Goal: Task Accomplishment & Management: Use online tool/utility

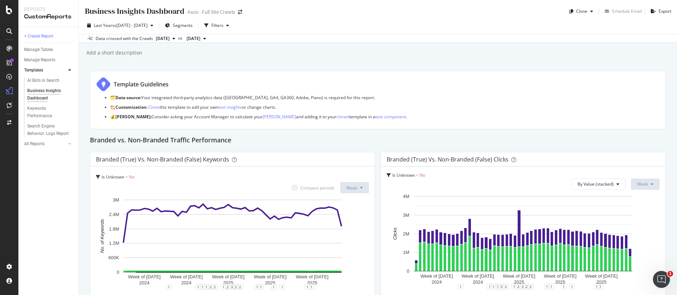
scroll to position [690, 0]
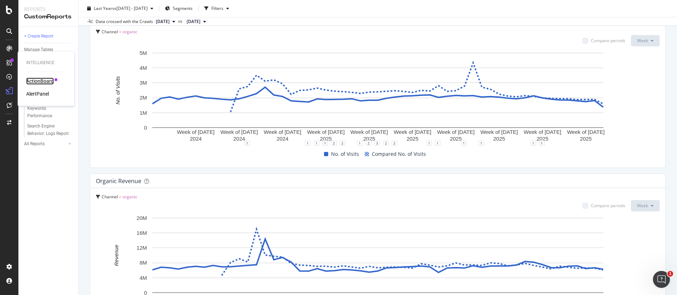
click at [40, 78] on div "ActionBoard" at bounding box center [40, 81] width 28 height 7
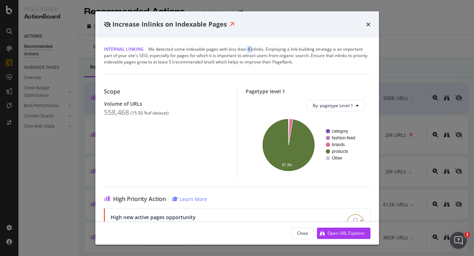
drag, startPoint x: 246, startPoint y: 48, endPoint x: 294, endPoint y: 55, distance: 47.9
click at [274, 51] on div "Internal Linking | We detected some indexable pages with less than 4 inlinks. E…" at bounding box center [237, 55] width 266 height 19
click at [294, 55] on div "Internal Linking | We detected some indexable pages with less than 4 inlinks. E…" at bounding box center [237, 55] width 266 height 19
drag, startPoint x: 158, startPoint y: 50, endPoint x: 261, endPoint y: 48, distance: 103.1
click at [261, 48] on div "Internal Linking | We detected some indexable pages with less than 4 inlinks. E…" at bounding box center [237, 55] width 266 height 19
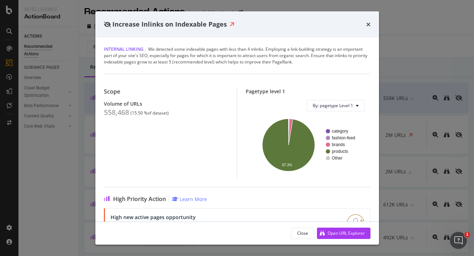
click at [272, 48] on div "Internal Linking | We detected some indexable pages with less than 4 inlinks. E…" at bounding box center [237, 55] width 266 height 19
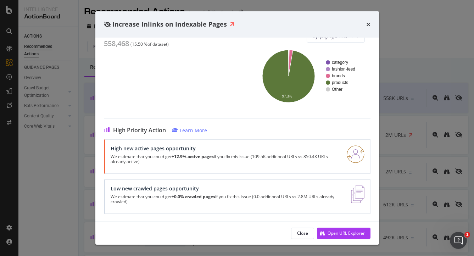
drag, startPoint x: 134, startPoint y: 157, endPoint x: 202, endPoint y: 160, distance: 68.0
click at [202, 160] on p "We estimate that you could get +12.9% active pages if you fix this issue (109.5…" at bounding box center [223, 159] width 227 height 10
drag, startPoint x: 183, startPoint y: 157, endPoint x: 234, endPoint y: 156, distance: 50.7
click at [223, 157] on p "We estimate that you could get +12.9% active pages if you fix this issue (109.5…" at bounding box center [223, 159] width 227 height 10
click at [238, 155] on p "We estimate that you could get +12.9% active pages if you fix this issue (109.5…" at bounding box center [223, 159] width 227 height 10
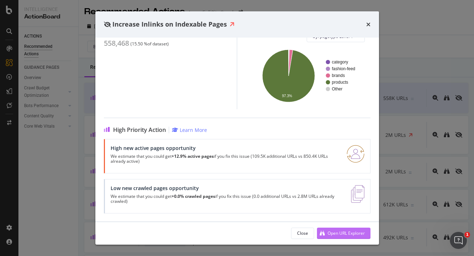
click at [347, 237] on div "Open URL Explorer" at bounding box center [341, 233] width 48 height 11
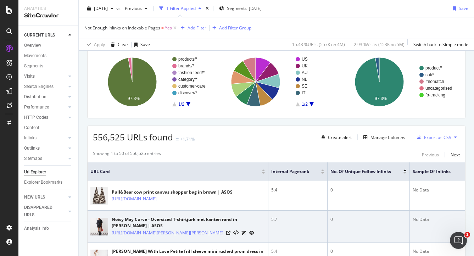
scroll to position [50, 0]
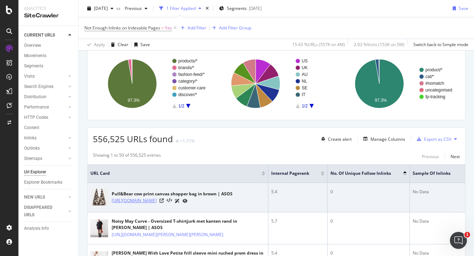
click at [157, 204] on link "https://www.asos.com/pullbear/pullbear-cow-print-canvas-shopper-bag-in-brown/pr…" at bounding box center [134, 200] width 45 height 7
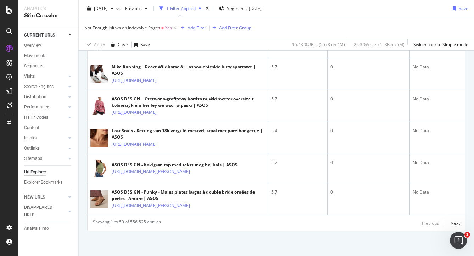
scroll to position [1888, 0]
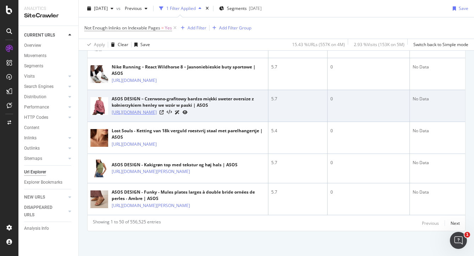
click at [138, 109] on link "https://www.asos.com/pl/asos-design/asos-design-czerwono-grafitowy-bardzo-miekk…" at bounding box center [134, 112] width 45 height 7
click at [164, 110] on icon at bounding box center [161, 112] width 4 height 4
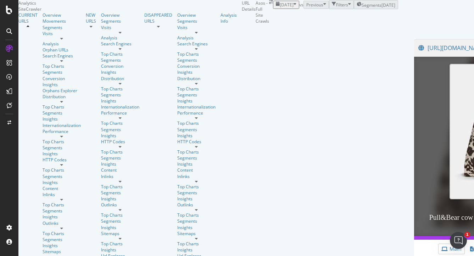
scroll to position [210, 0]
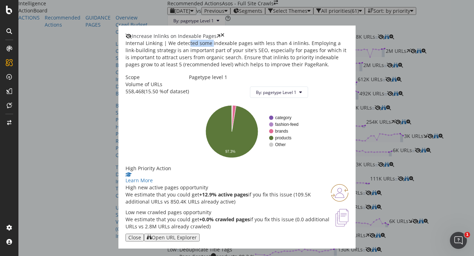
drag, startPoint x: 166, startPoint y: 49, endPoint x: 221, endPoint y: 49, distance: 55.6
click at [214, 48] on div "Internal Linking | We detected some indexable pages with less than 4 inlinks. E…" at bounding box center [236, 54] width 223 height 28
click at [221, 49] on div "Internal Linking | We detected some indexable pages with less than 4 inlinks. E…" at bounding box center [236, 54] width 223 height 28
drag, startPoint x: 271, startPoint y: 51, endPoint x: 325, endPoint y: 52, distance: 54.2
click at [325, 52] on div "Internal Linking | We detected some indexable pages with less than 4 inlinks. E…" at bounding box center [236, 54] width 223 height 28
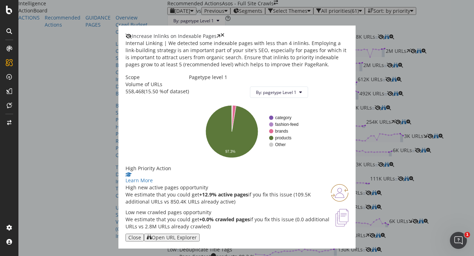
click at [328, 52] on div "Internal Linking | We detected some indexable pages with less than 4 inlinks. E…" at bounding box center [236, 54] width 223 height 28
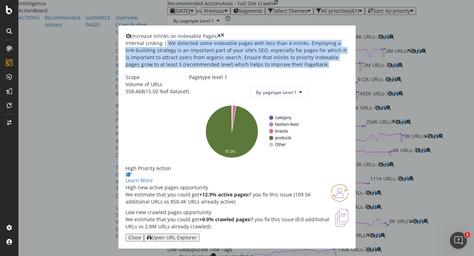
drag, startPoint x: 146, startPoint y: 48, endPoint x: 293, endPoint y: 63, distance: 147.4
click at [293, 63] on div "Internal Linking | We detected some indexable pages with less than 4 inlinks. E…" at bounding box center [236, 54] width 223 height 28
copy div "We detected some indexable pages with less than 4 inlinks. Employing a link-bui…"
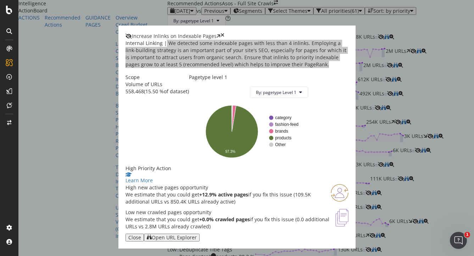
scroll to position [0, 0]
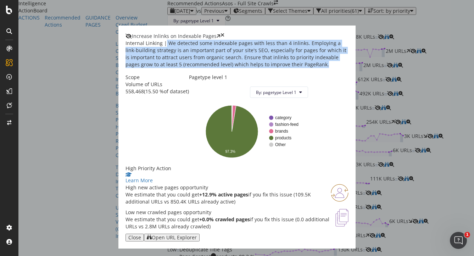
click at [224, 33] on icon "times" at bounding box center [222, 36] width 4 height 7
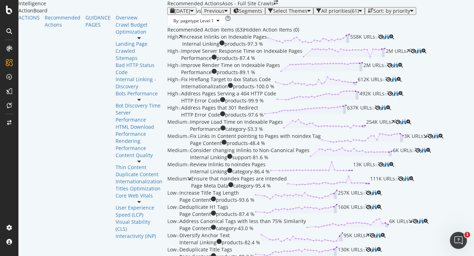
click at [214, 40] on div "Increase Inlinks on Indexable Pages" at bounding box center [224, 36] width 85 height 7
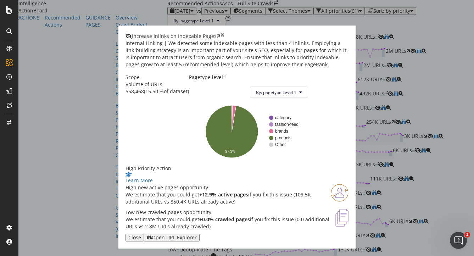
click at [197, 234] on div "Open URL Explorer" at bounding box center [174, 237] width 45 height 6
click at [146, 47] on div "Internal Linking | We detected some indexable pages with less than 4 inlinks. E…" at bounding box center [236, 54] width 223 height 28
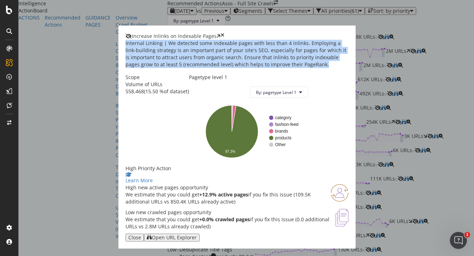
drag, startPoint x: 104, startPoint y: 49, endPoint x: 301, endPoint y: 62, distance: 197.4
click at [301, 62] on div "Internal Linking | We detected some indexable pages with less than 4 inlinks. E…" at bounding box center [236, 54] width 223 height 28
copy div "Internal Linking | We detected some indexable pages with less than 4 inlinks. E…"
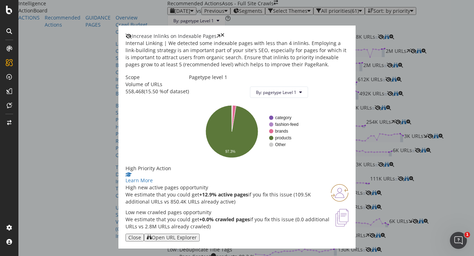
click at [161, 33] on span "Increase Inlinks on Indexable Pages" at bounding box center [174, 36] width 85 height 7
copy div "Increase Inlinks on Indexable Pages"
click at [406, 41] on div "Increase Inlinks on Indexable Pages Internal Linking | We detected some indexab…" at bounding box center [237, 128] width 474 height 256
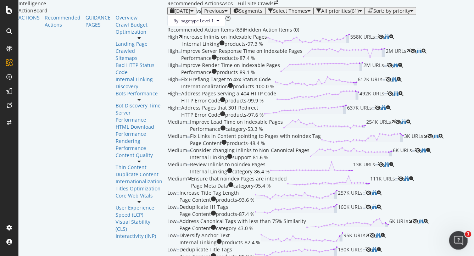
click at [457, 241] on icon "Open Intercom Messenger" at bounding box center [457, 239] width 12 height 12
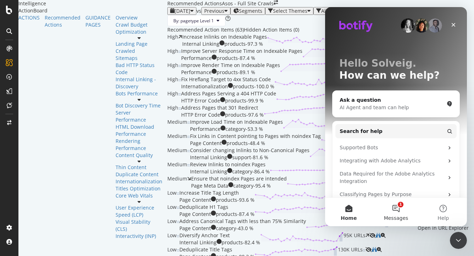
click at [397, 210] on button "1 Messages" at bounding box center [395, 212] width 47 height 28
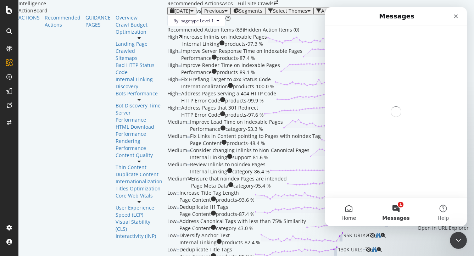
click at [346, 214] on button "Home" at bounding box center [348, 212] width 47 height 28
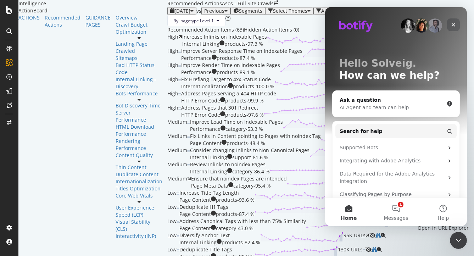
click at [453, 22] on icon "Close" at bounding box center [453, 25] width 6 height 6
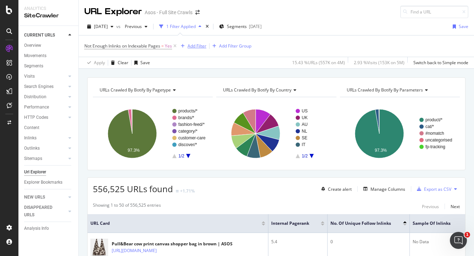
click at [193, 45] on div "Add Filter" at bounding box center [196, 46] width 19 height 6
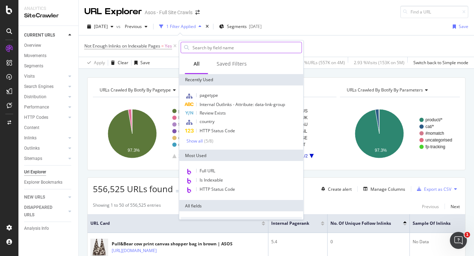
type input "m"
type input "w"
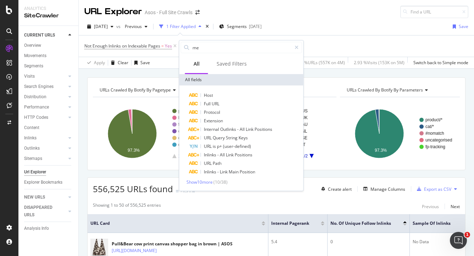
type input "m"
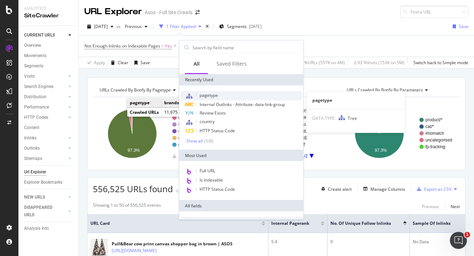
click at [228, 97] on div "pagetype" at bounding box center [241, 95] width 121 height 9
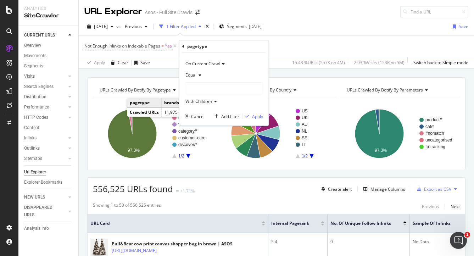
click at [221, 90] on div at bounding box center [223, 88] width 77 height 11
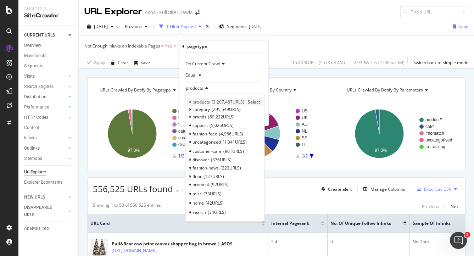
click at [229, 103] on span "3,207,487 URLS" at bounding box center [227, 102] width 33 height 6
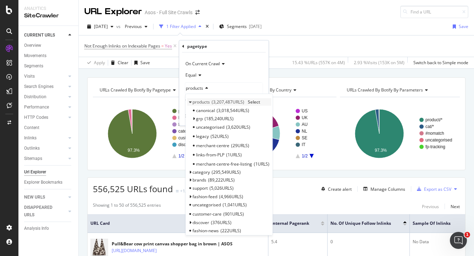
click at [257, 101] on span "Select" at bounding box center [254, 102] width 12 height 6
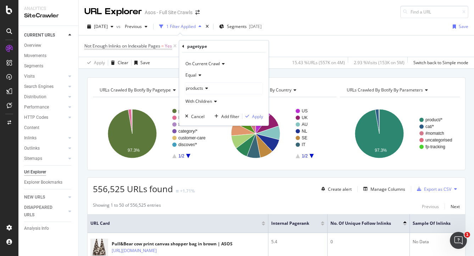
click at [187, 101] on span "With Children" at bounding box center [198, 101] width 27 height 6
click at [262, 119] on div "Apply" at bounding box center [257, 116] width 11 height 6
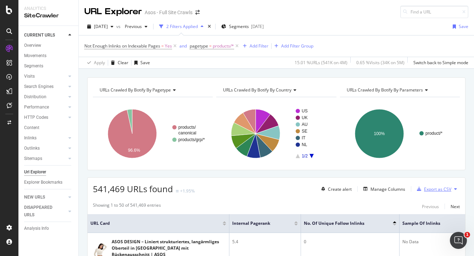
click at [438, 187] on div "Export as CSV" at bounding box center [437, 189] width 27 height 6
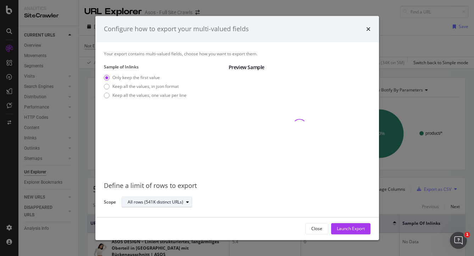
click at [150, 198] on div "All rows (541K distinct URLs)" at bounding box center [159, 202] width 64 height 10
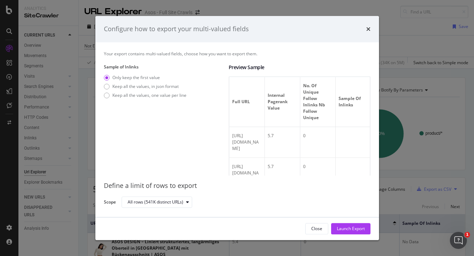
scroll to position [0, 1]
click at [121, 86] on div "Keep all the values, in json format" at bounding box center [145, 86] width 66 height 6
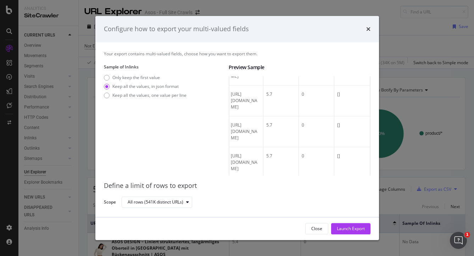
scroll to position [0, 0]
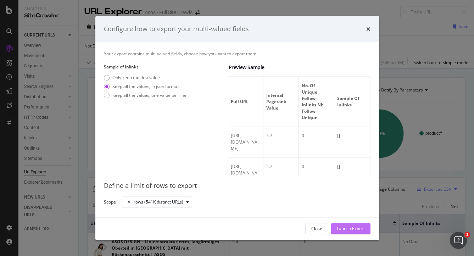
click at [347, 227] on div "Launch Export" at bounding box center [350, 228] width 28 height 6
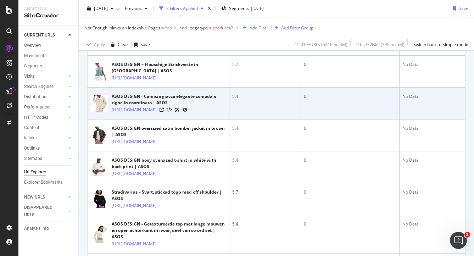
scroll to position [277, 0]
click at [120, 113] on link "https://www.asos.com/it/asos-design/asos-design-camicia-giacca-elegante-comoda-…" at bounding box center [134, 109] width 45 height 7
click at [164, 112] on icon at bounding box center [161, 109] width 4 height 4
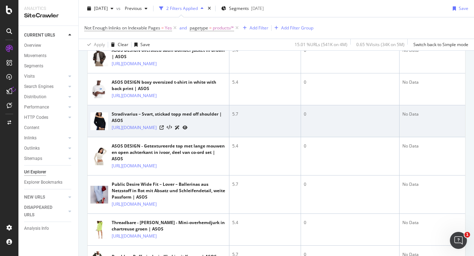
scroll to position [349, 0]
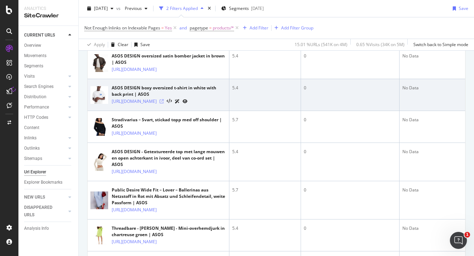
click at [164, 103] on icon at bounding box center [161, 101] width 4 height 4
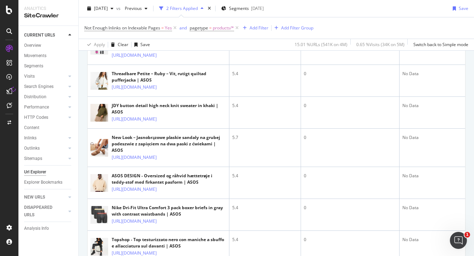
scroll to position [976, 0]
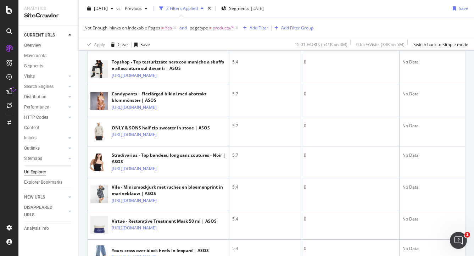
scroll to position [1156, 0]
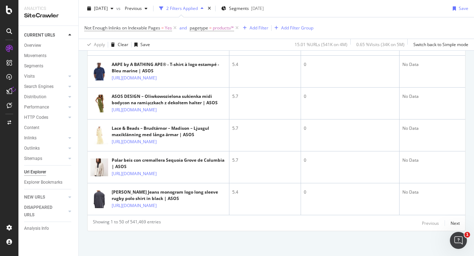
scroll to position [1924, 0]
